Goal: Find contact information: Find contact information

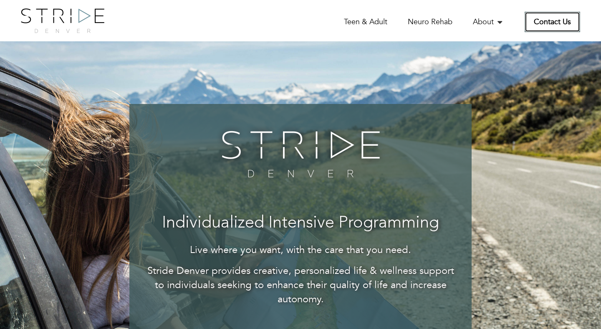
click at [536, 18] on link "Contact Us" at bounding box center [551, 22] width 55 height 20
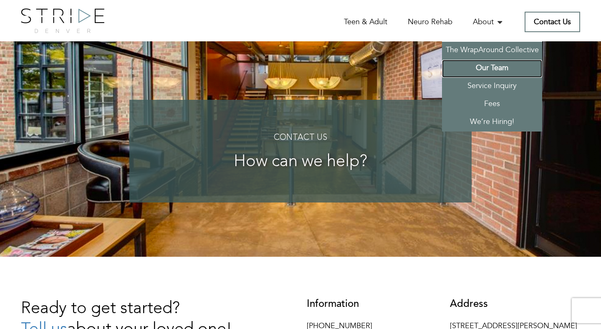
click at [488, 71] on link "Our Team" at bounding box center [492, 69] width 100 height 18
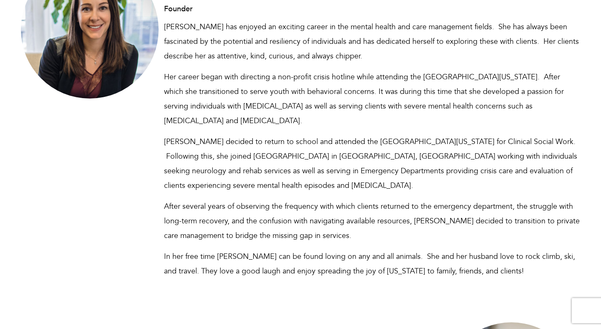
scroll to position [275, 0]
